Goal: Task Accomplishment & Management: Use online tool/utility

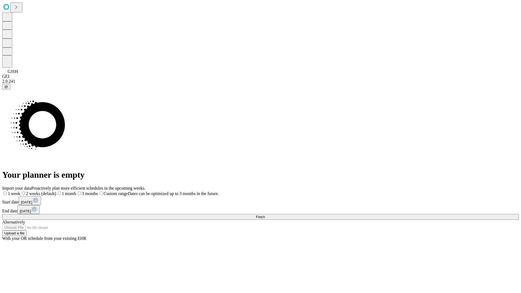
click at [265, 215] on span "Fetch" at bounding box center [260, 217] width 9 height 4
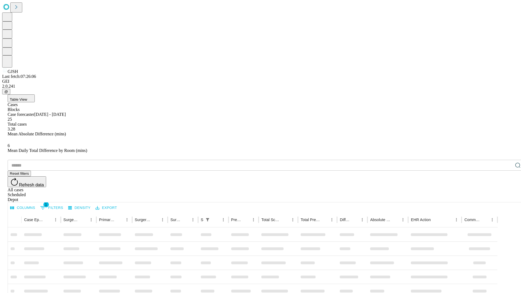
click at [507, 197] on div "Depot" at bounding box center [266, 199] width 517 height 5
